Goal: Information Seeking & Learning: Learn about a topic

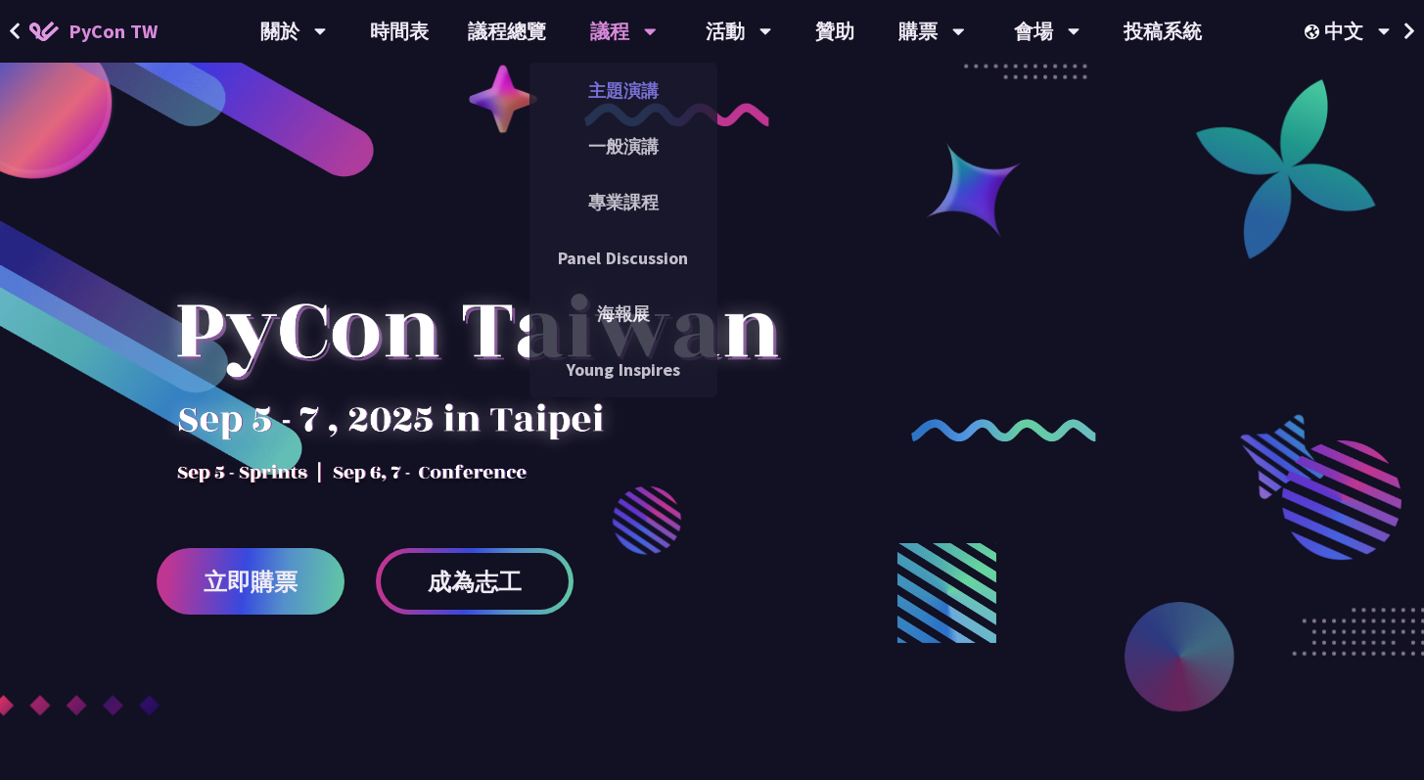
click at [621, 107] on link "主題演講" at bounding box center [624, 91] width 188 height 46
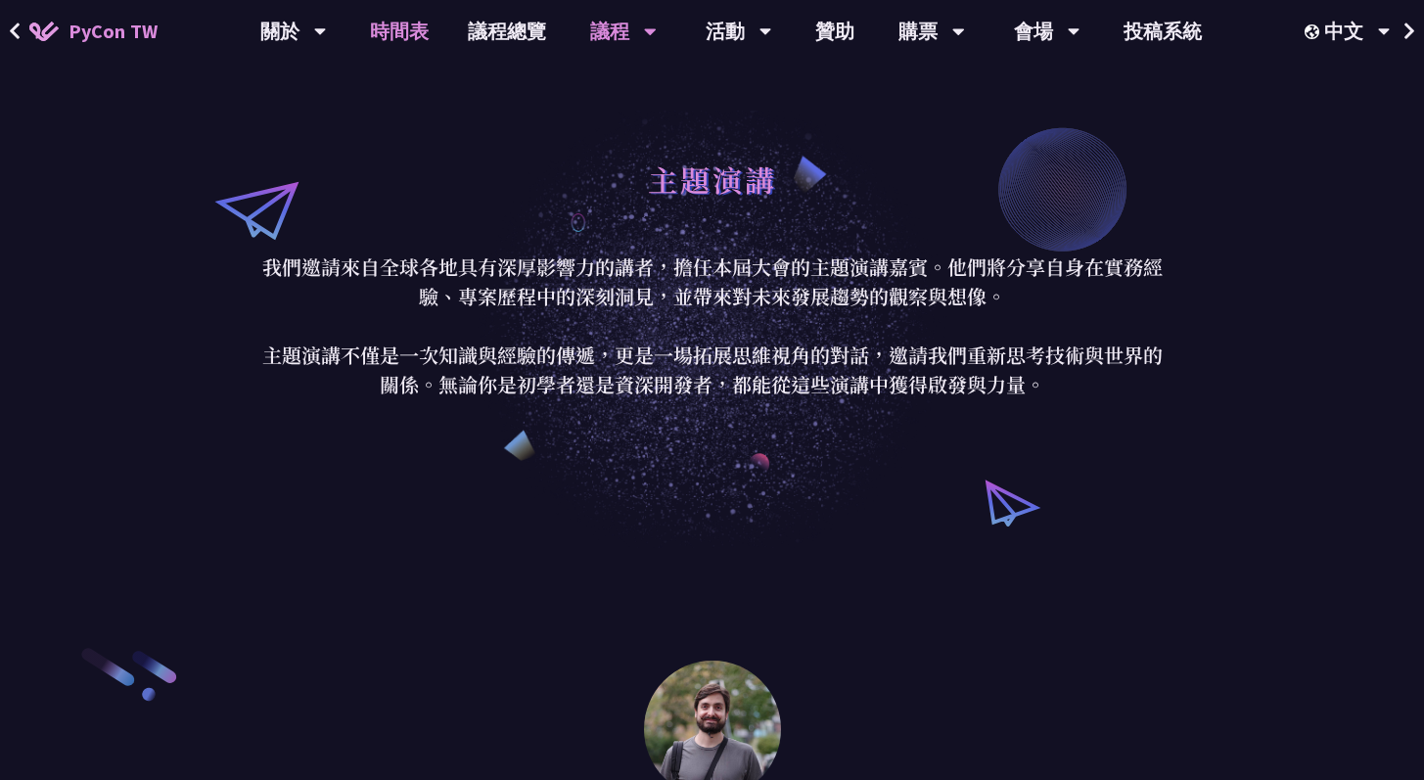
click at [415, 41] on link "時間表" at bounding box center [399, 31] width 98 height 63
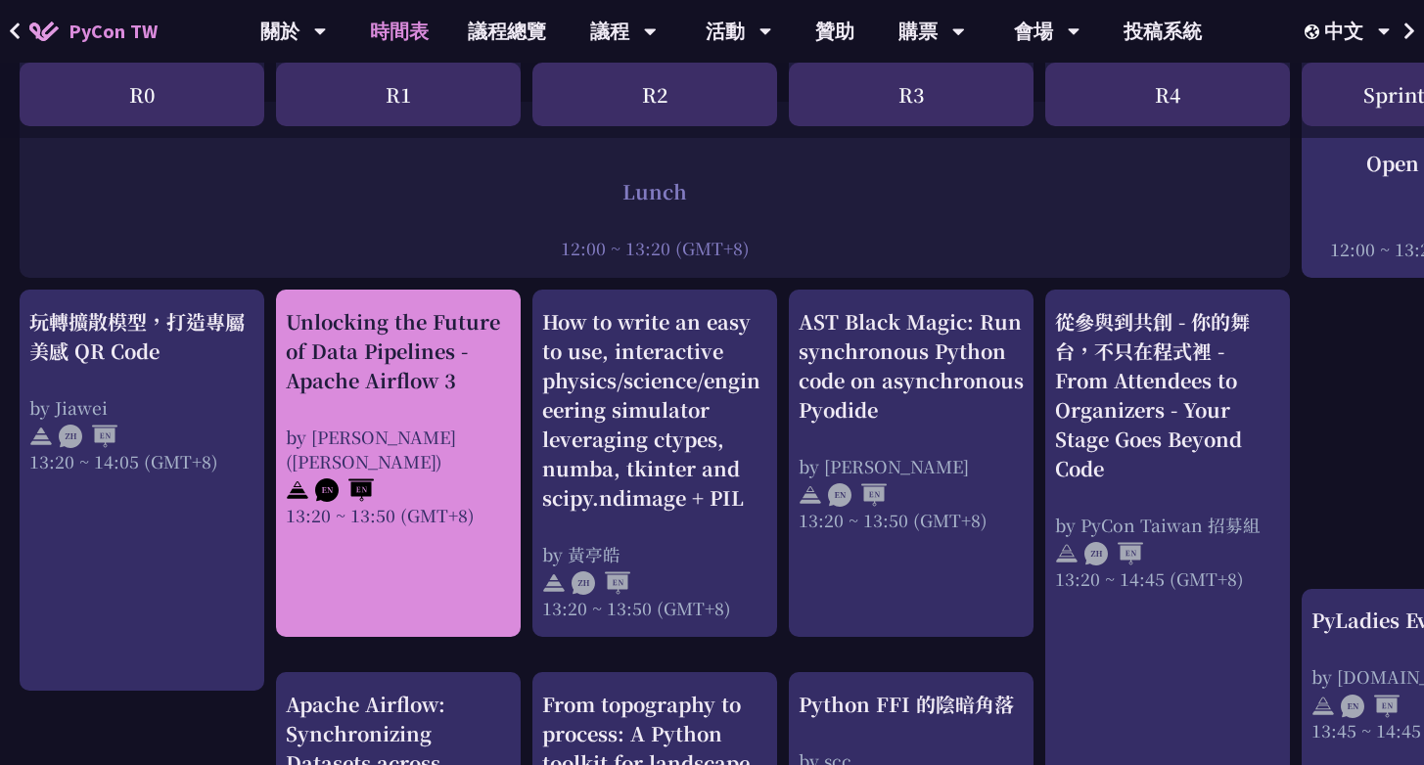
scroll to position [1555, 0]
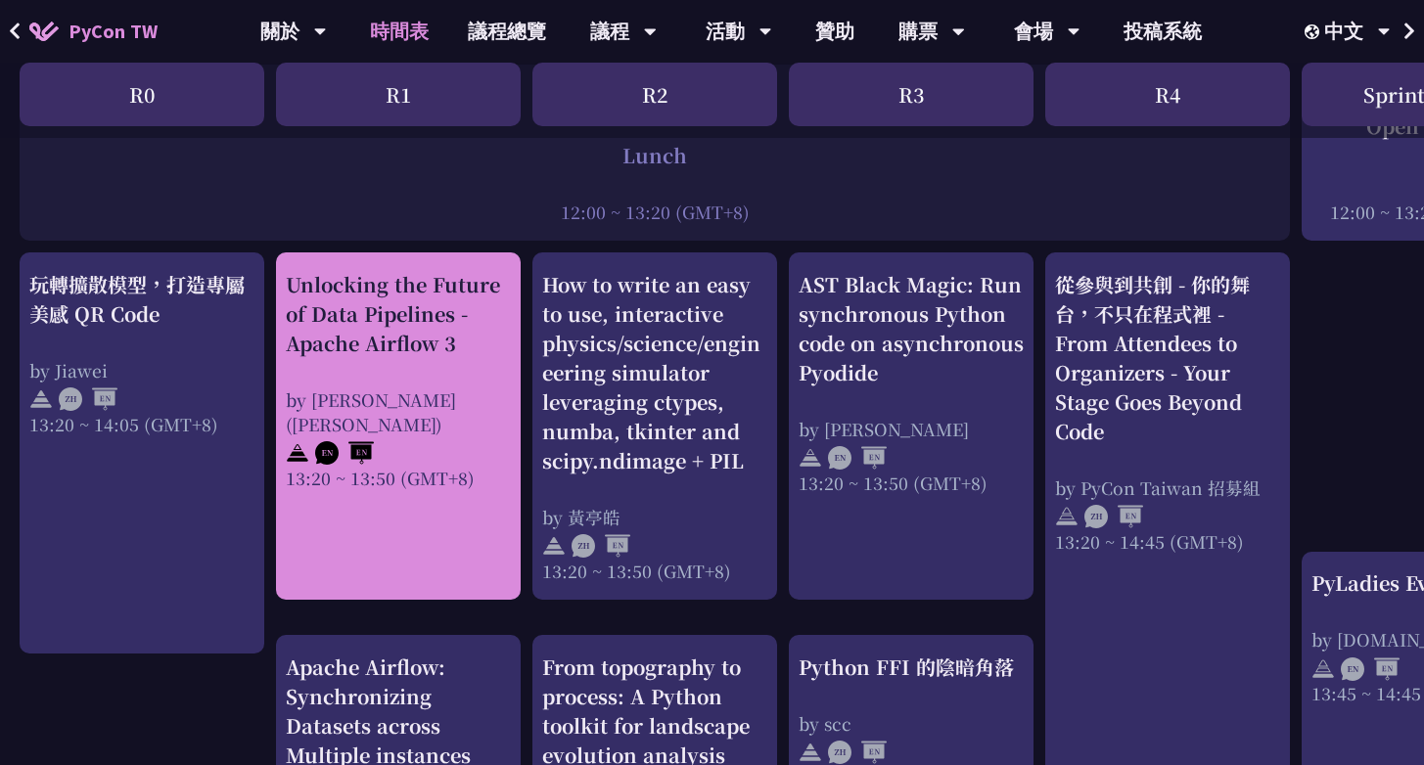
click at [476, 461] on link "Unlocking the Future of Data Pipelines - Apache Airflow 3 by [PERSON_NAME] ([PE…" at bounding box center [398, 426] width 225 height 313
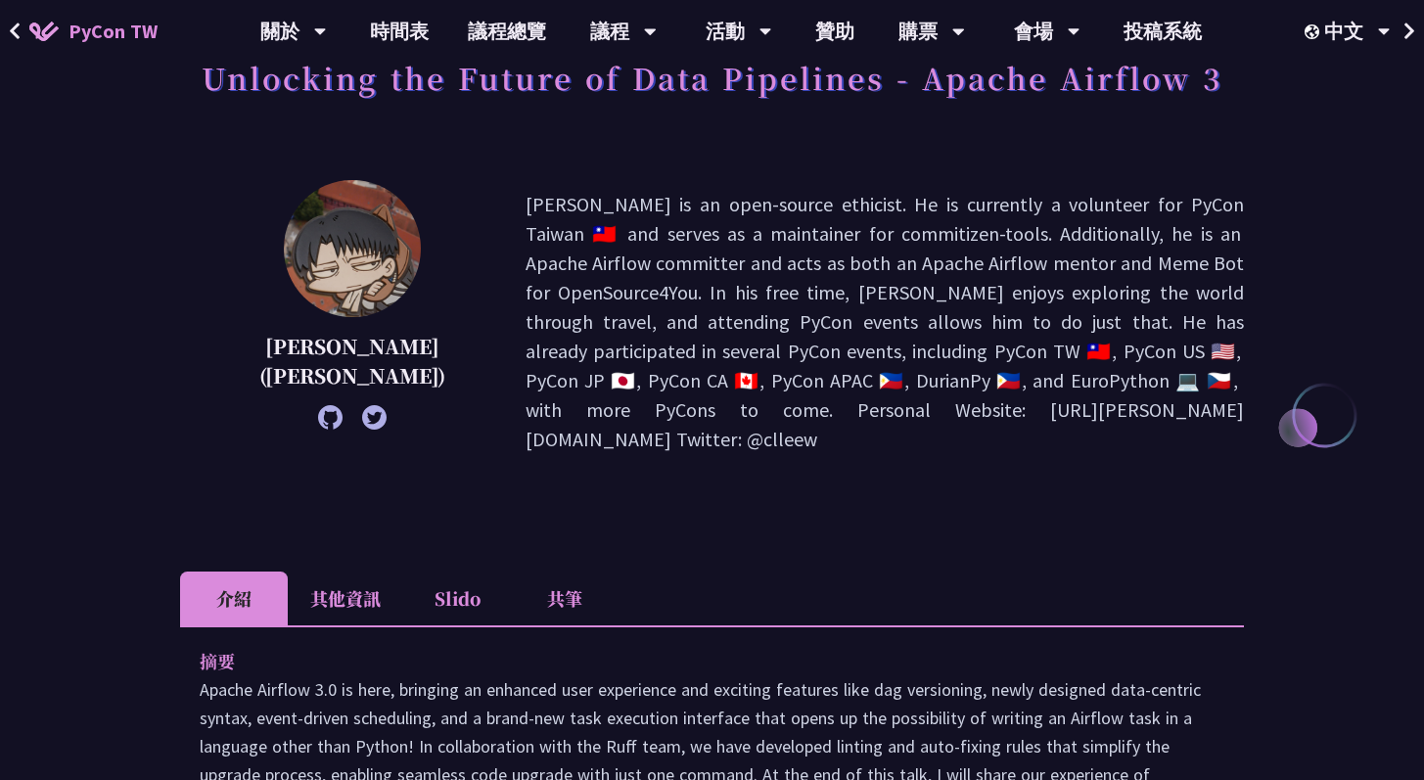
scroll to position [594, 0]
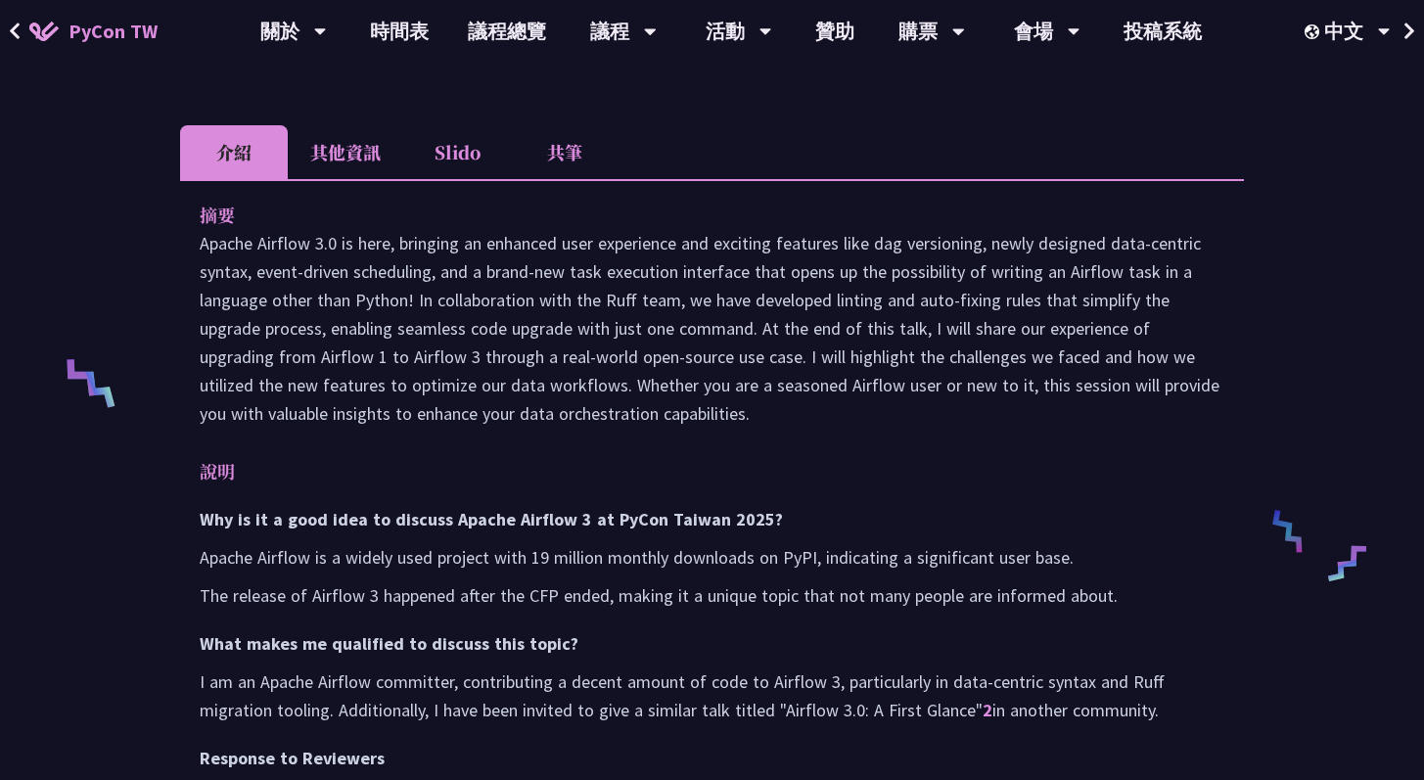
click at [445, 127] on li "Slido" at bounding box center [457, 152] width 108 height 54
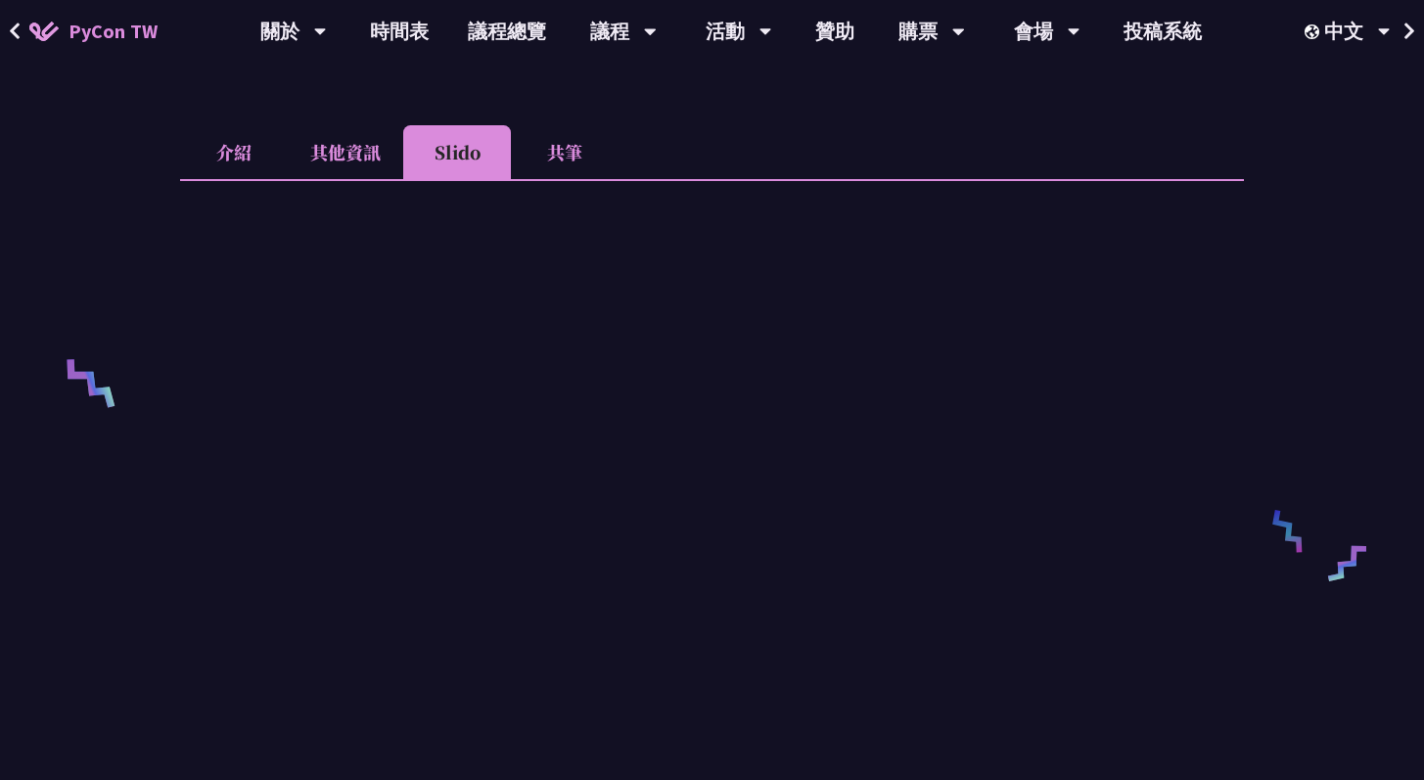
click at [372, 126] on li "其他資訊" at bounding box center [346, 152] width 116 height 54
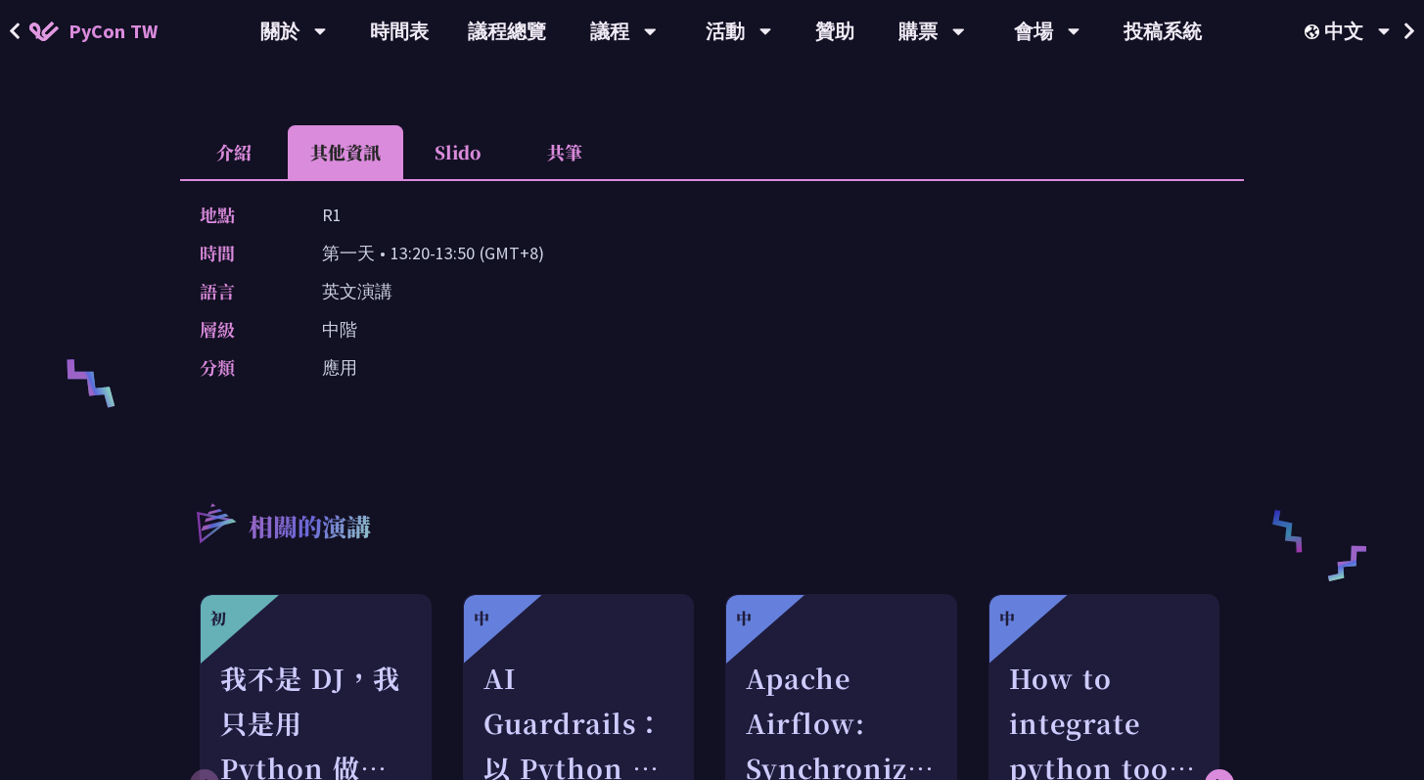
click at [488, 125] on li "Slido" at bounding box center [457, 152] width 108 height 54
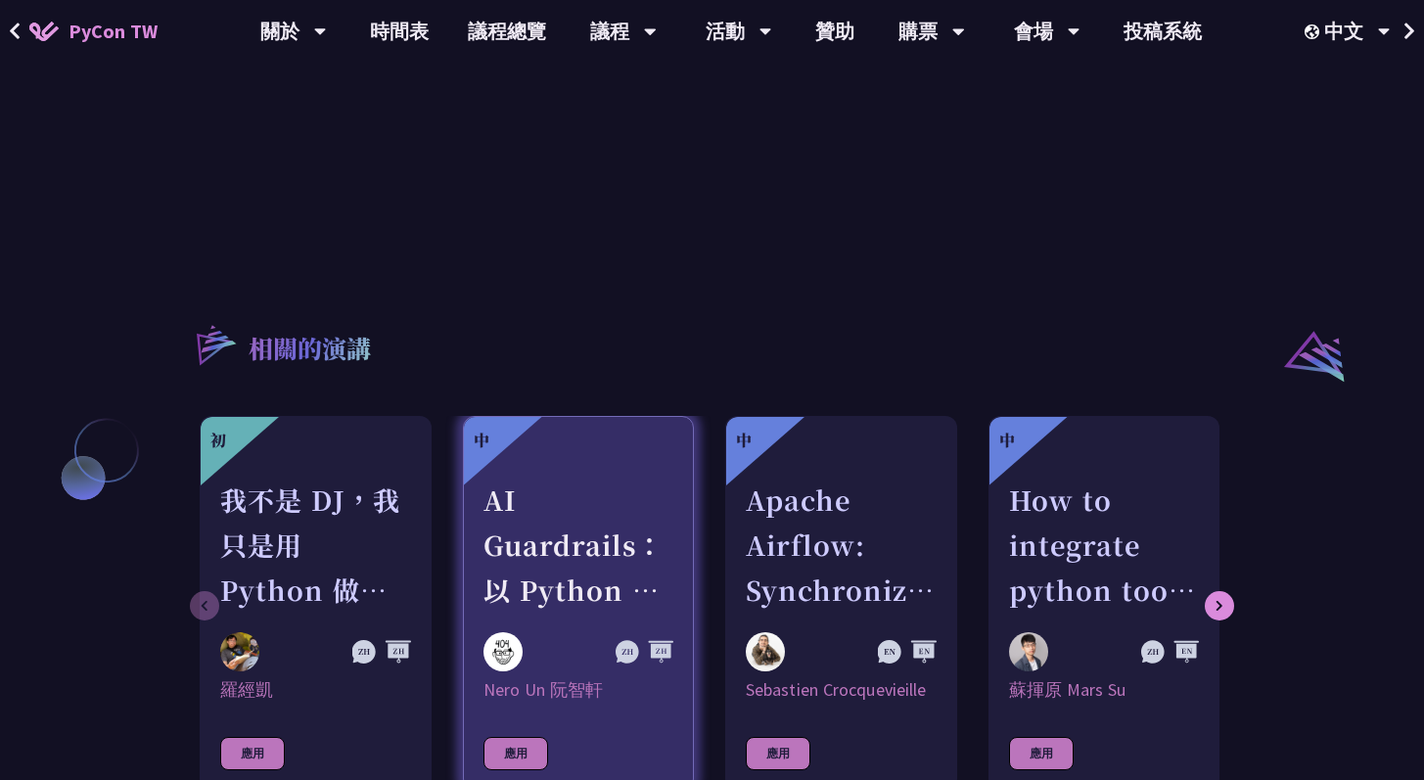
scroll to position [671, 0]
